Goal: Information Seeking & Learning: Learn about a topic

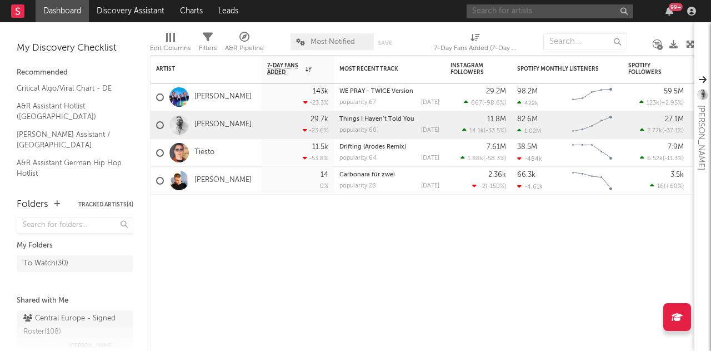
click at [582, 15] on input "text" at bounding box center [550, 11] width 167 height 14
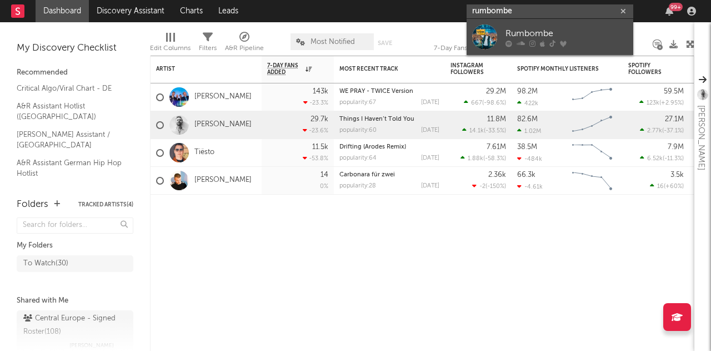
type input "rumbombe"
click at [517, 26] on link "Rumbombe" at bounding box center [550, 37] width 167 height 36
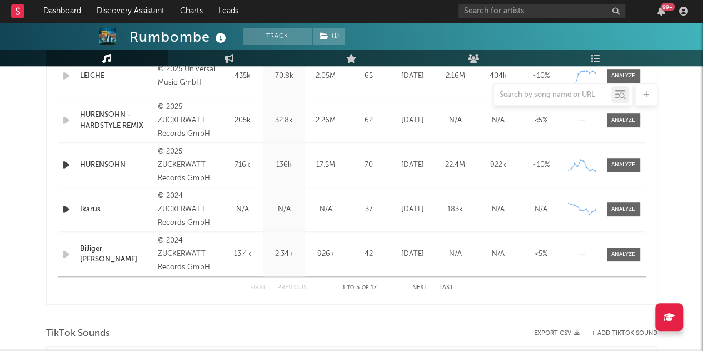
select select "6m"
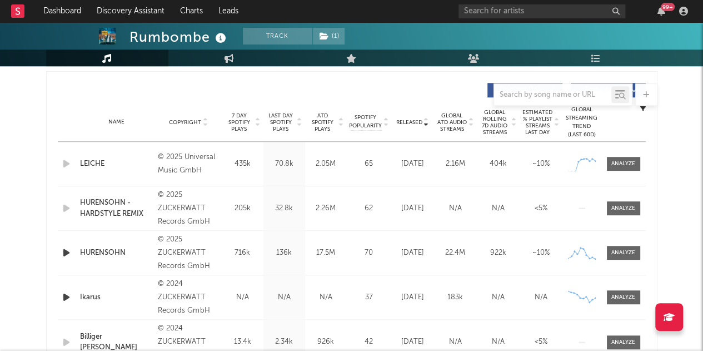
scroll to position [421, 0]
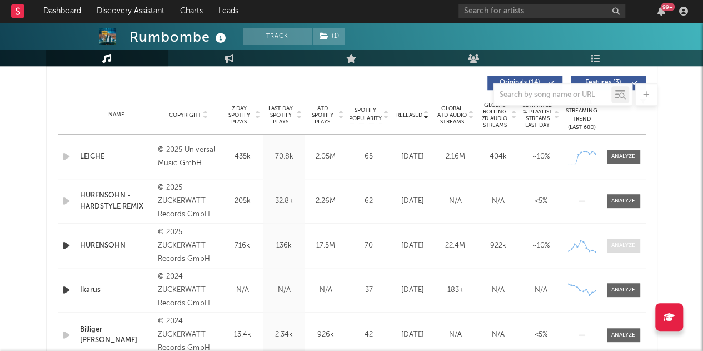
click at [622, 244] on div at bounding box center [623, 245] width 24 height 8
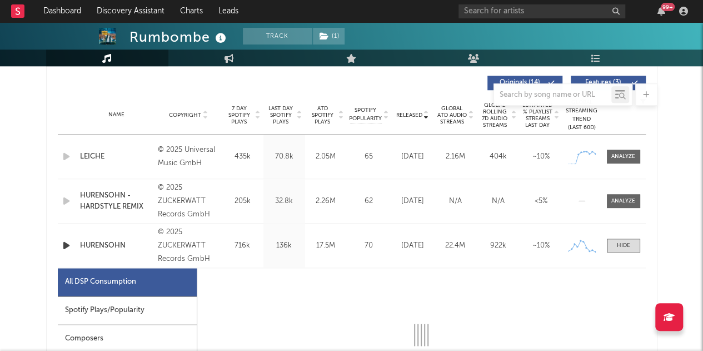
select select "1w"
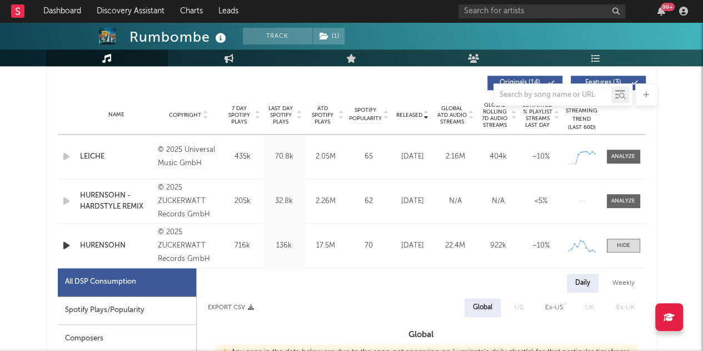
scroll to position [532, 0]
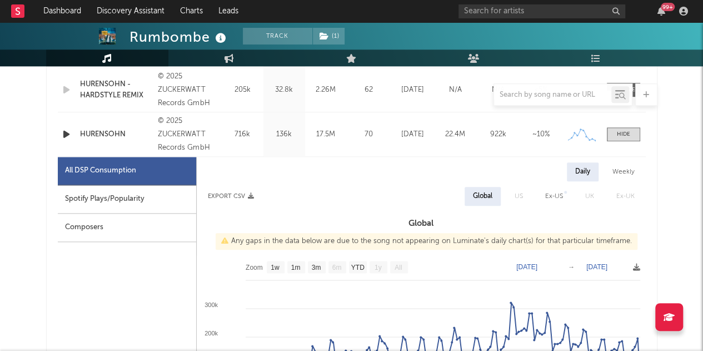
click at [134, 196] on div "Spotify Plays/Popularity" at bounding box center [127, 199] width 138 height 28
select select "1w"
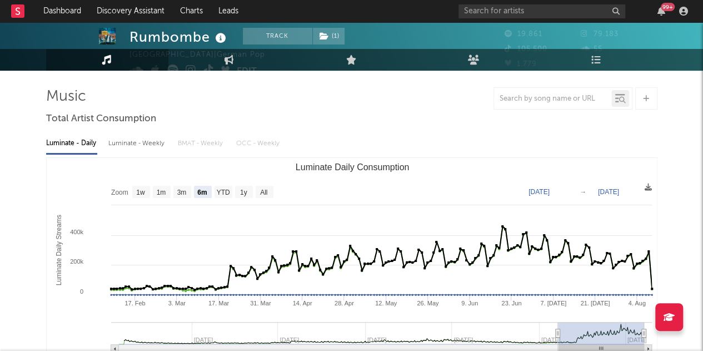
scroll to position [0, 0]
